Goal: Task Accomplishment & Management: Manage account settings

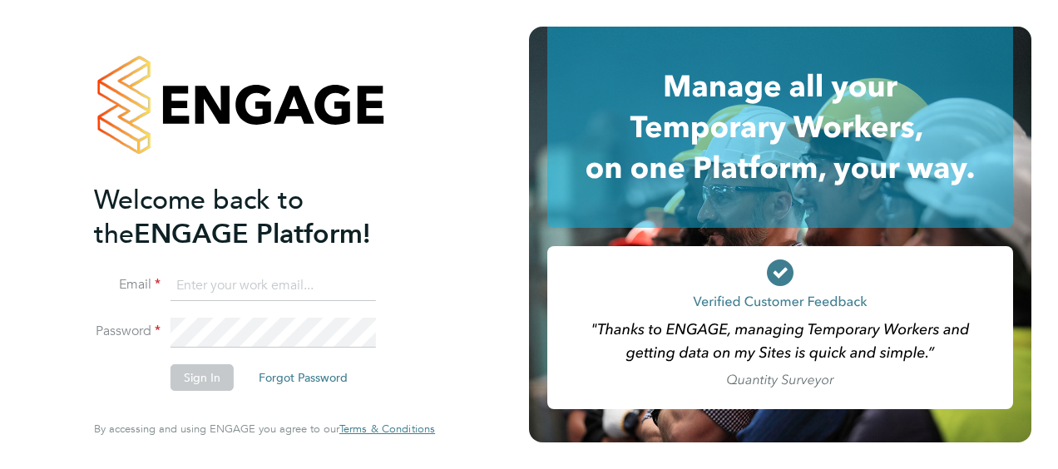
type input "sarah.hennebry@justice.gov.uk"
click at [215, 377] on button "Sign In" at bounding box center [201, 377] width 63 height 27
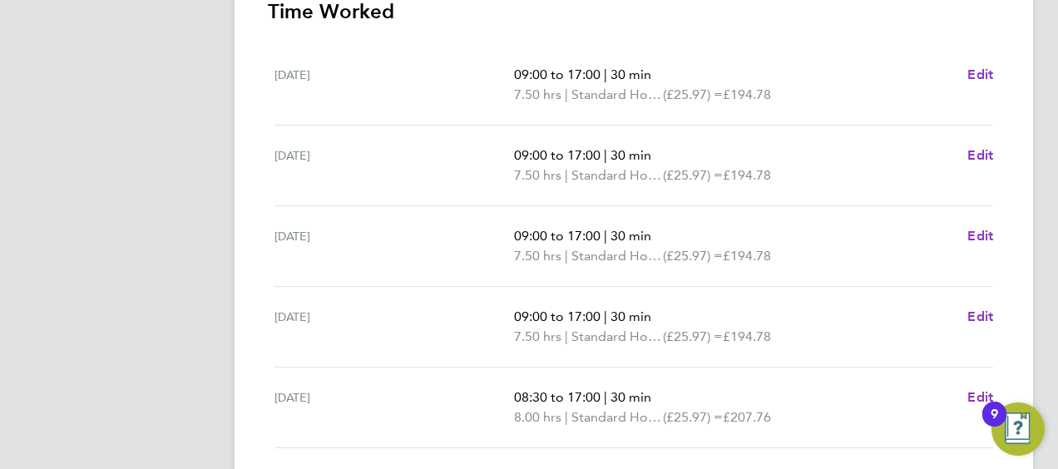
scroll to position [665, 0]
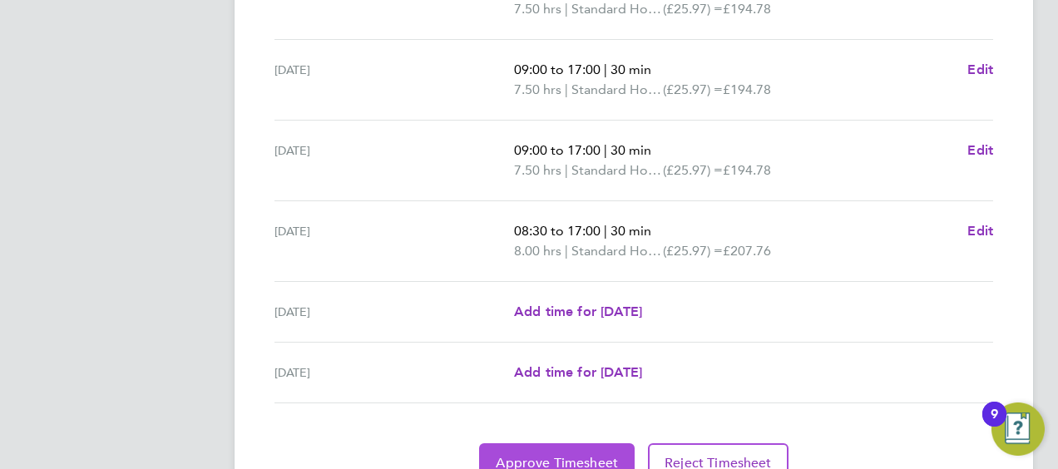
click at [560, 461] on span "Approve Timesheet" at bounding box center [557, 463] width 122 height 17
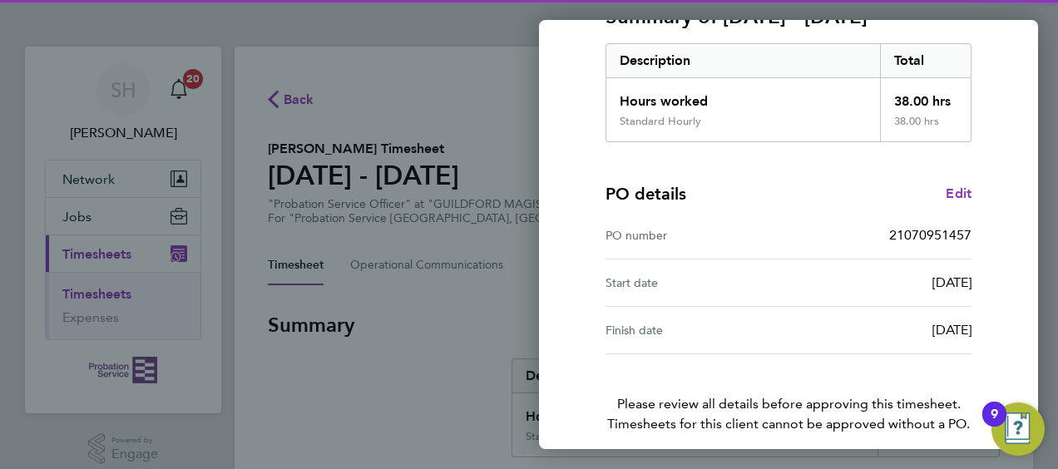
scroll to position [326, 0]
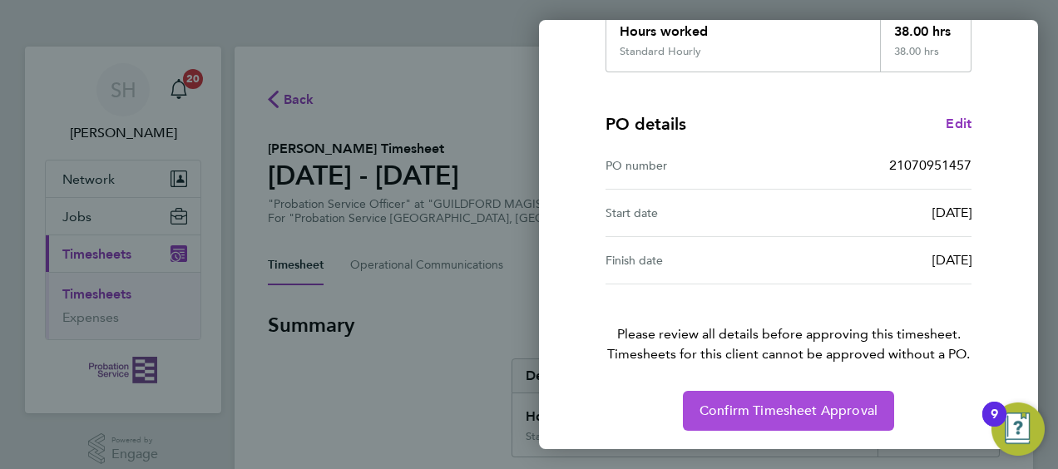
click at [772, 404] on span "Confirm Timesheet Approval" at bounding box center [788, 410] width 178 height 17
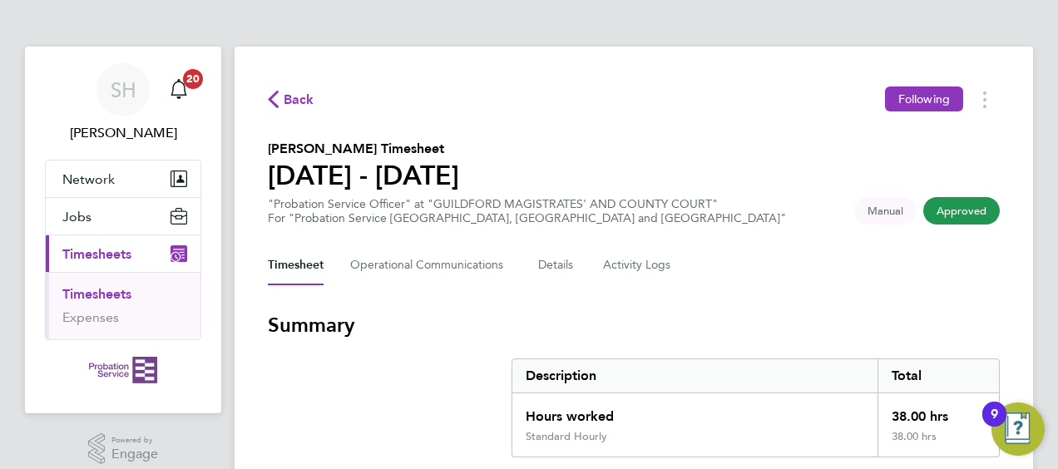
click at [103, 287] on link "Timesheets" at bounding box center [96, 294] width 69 height 16
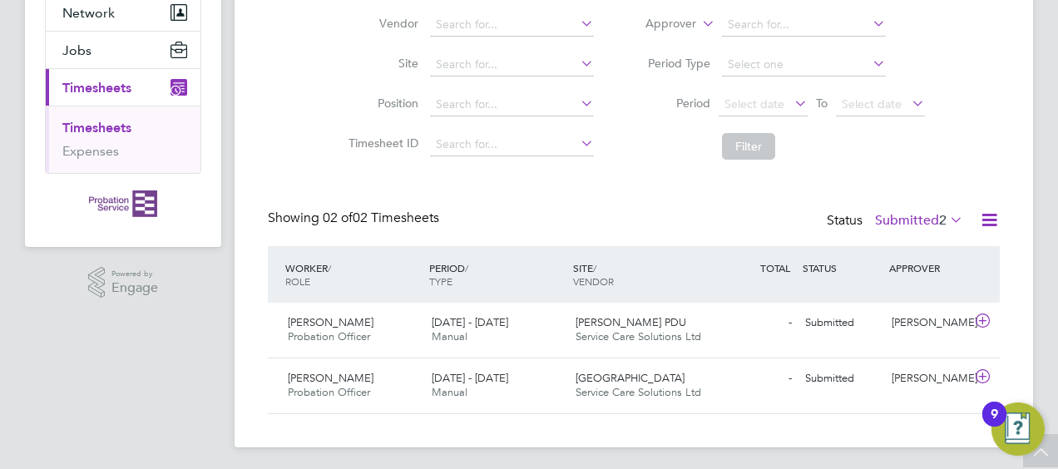
scroll to position [170, 0]
